Goal: Find specific page/section: Find specific page/section

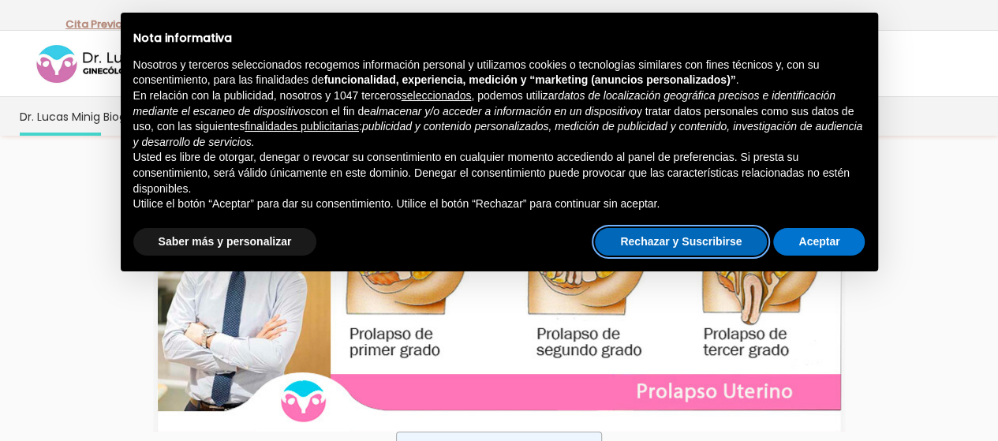
drag, startPoint x: 720, startPoint y: 234, endPoint x: 725, endPoint y: 226, distance: 8.5
click at [721, 233] on button "Rechazar y Suscribirse" at bounding box center [681, 242] width 172 height 28
